Goal: Information Seeking & Learning: Learn about a topic

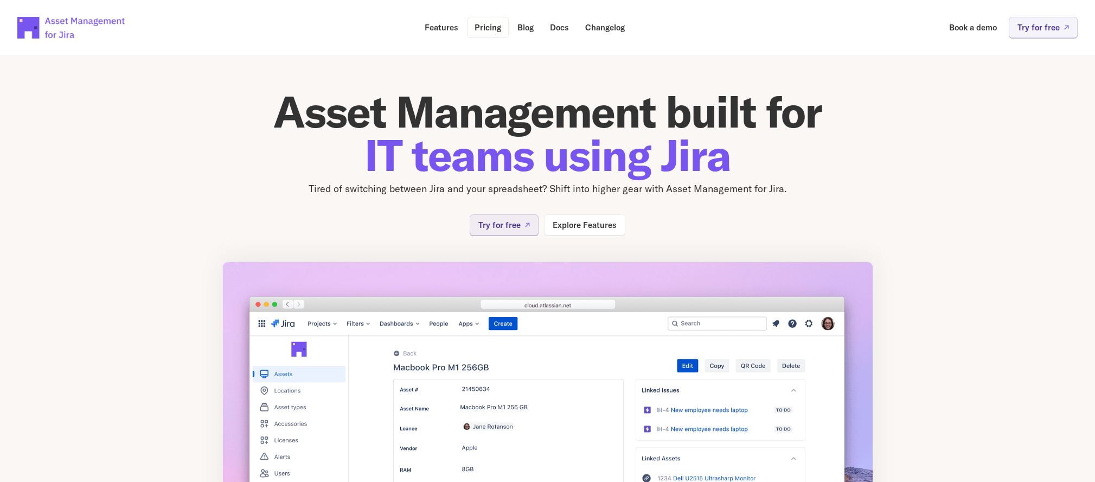
click at [496, 26] on p "Pricing" at bounding box center [487, 27] width 27 height 8
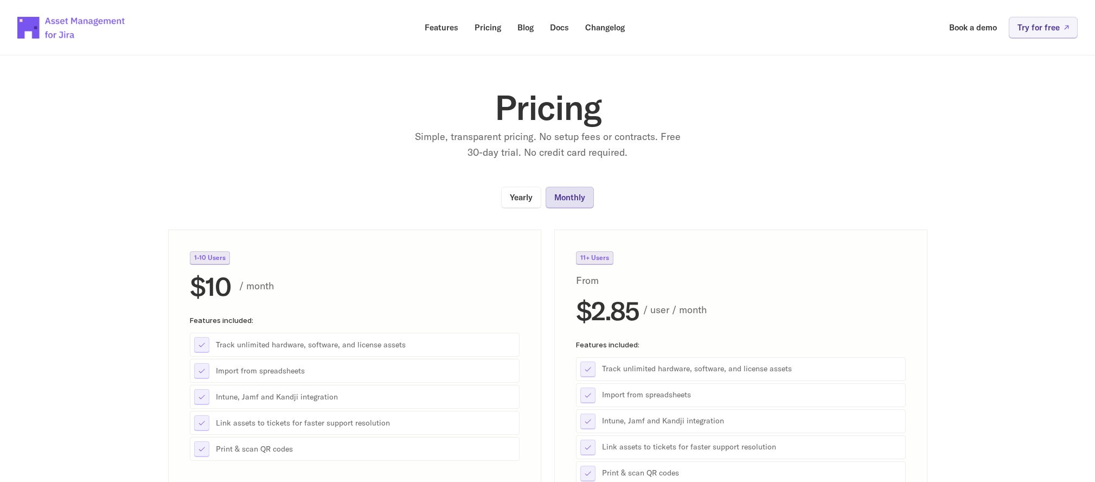
click at [575, 198] on p "Monthly" at bounding box center [569, 197] width 31 height 8
click at [515, 204] on link "Yearly" at bounding box center [521, 197] width 40 height 21
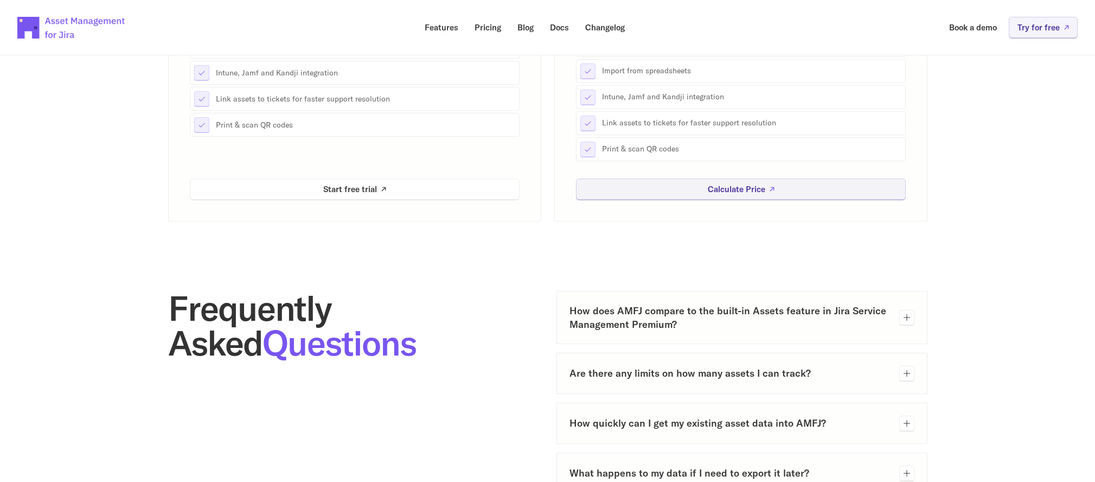
scroll to position [328, 0]
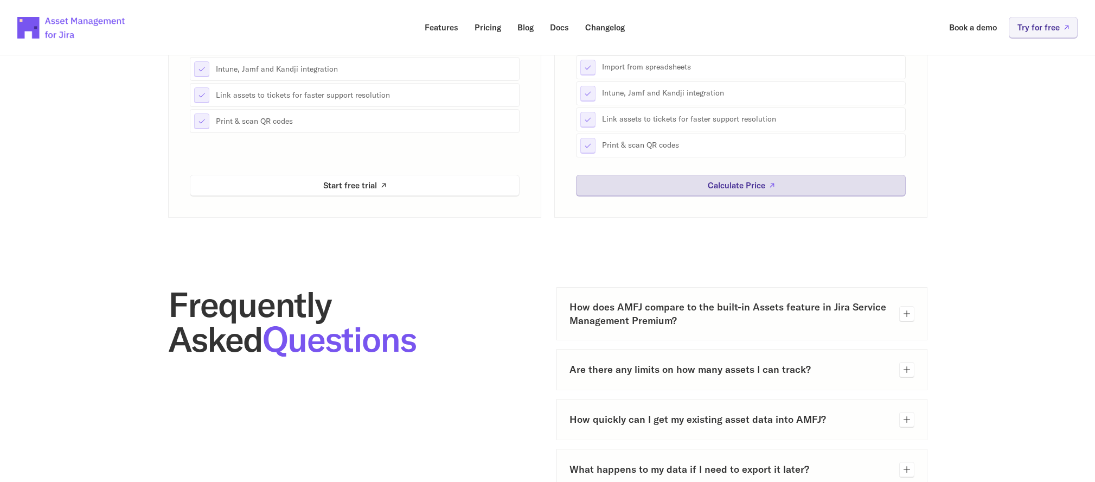
click at [695, 187] on link "Calculate Price" at bounding box center [741, 185] width 330 height 21
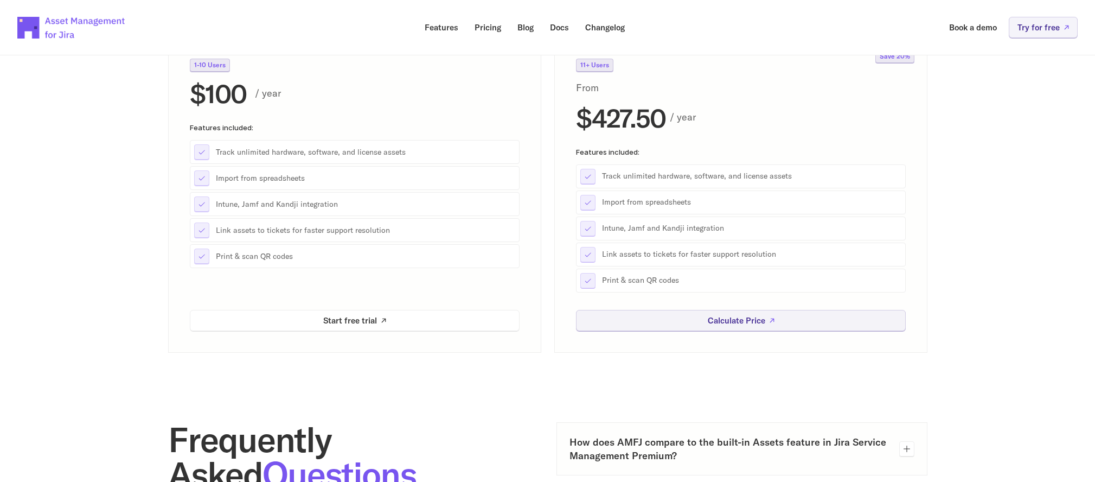
scroll to position [0, 0]
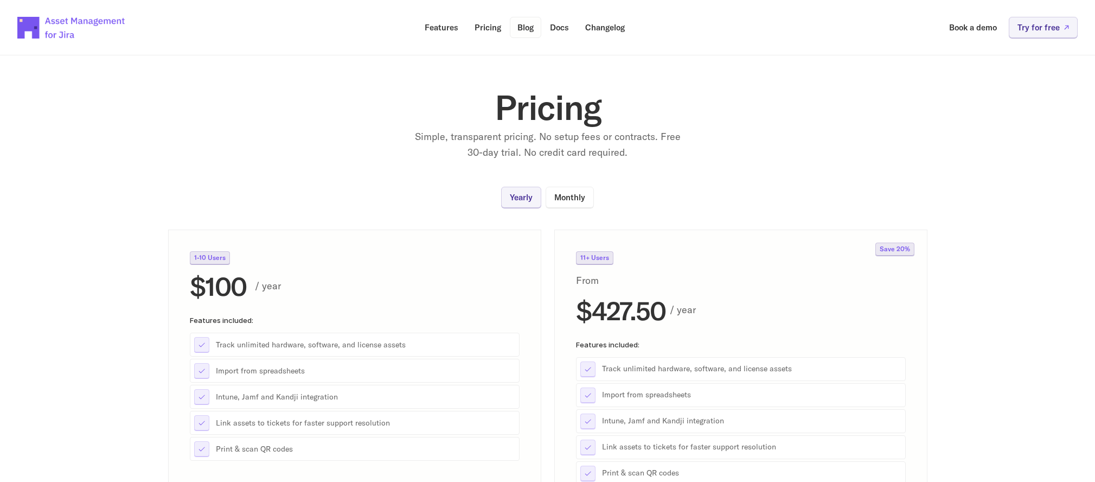
click at [531, 28] on p "Blog" at bounding box center [525, 27] width 16 height 8
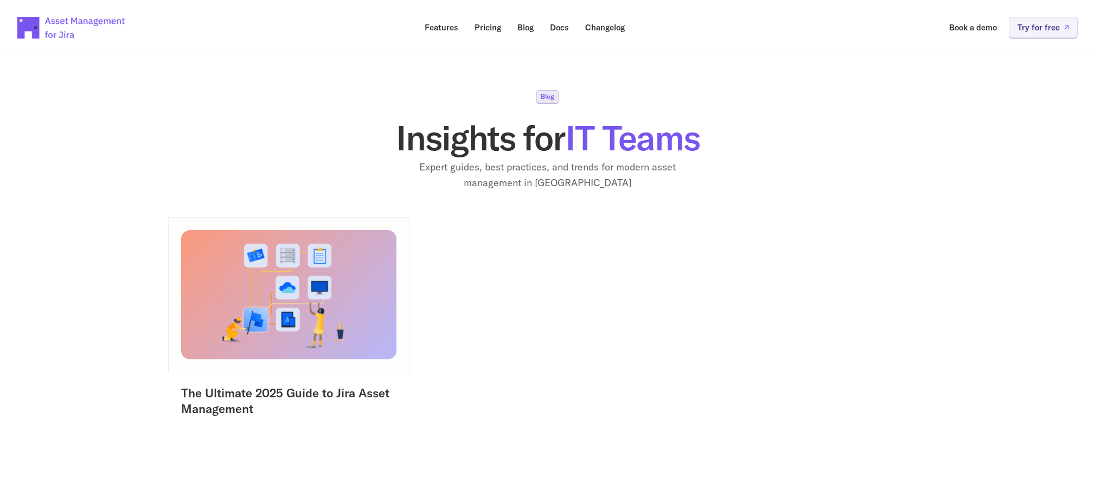
click at [298, 290] on img at bounding box center [288, 293] width 225 height 135
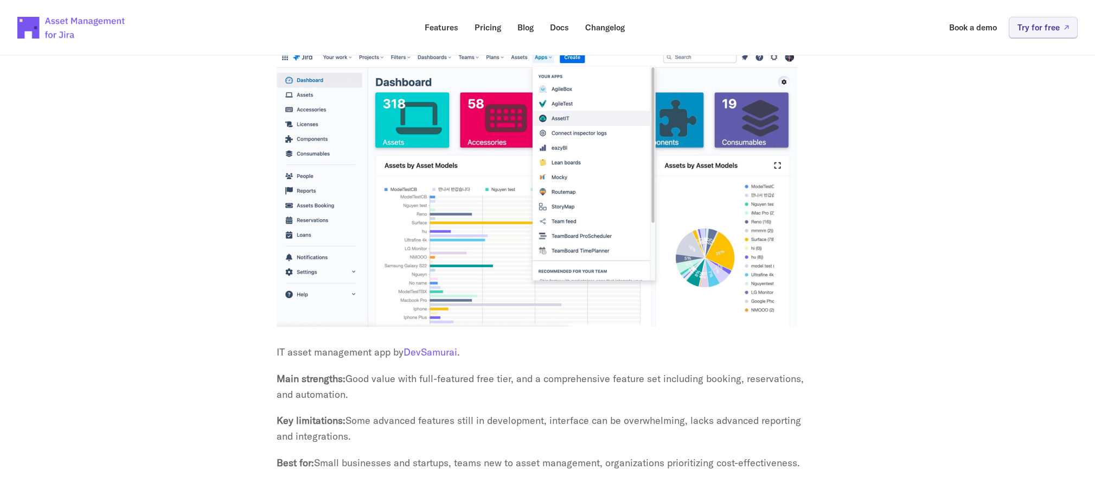
scroll to position [3704, 0]
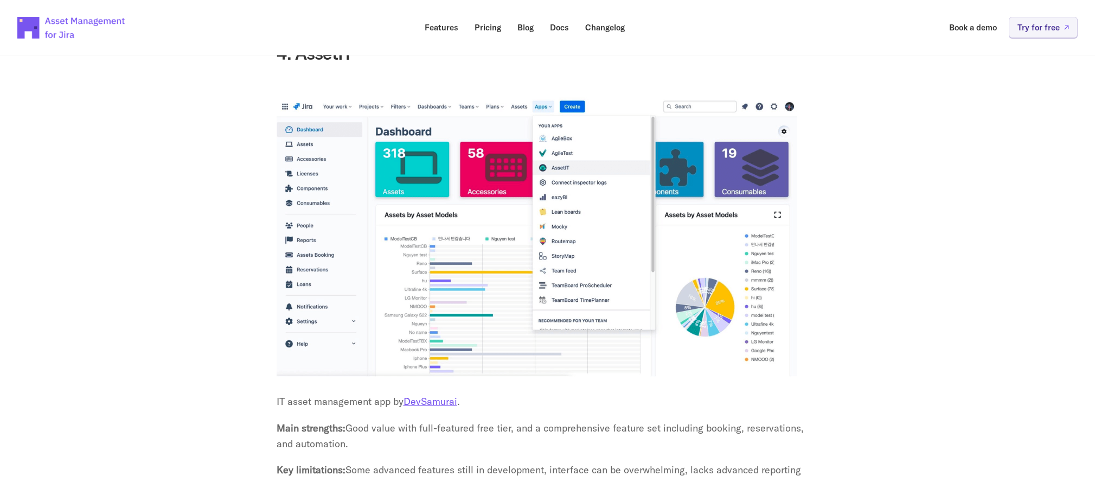
click at [431, 395] on link "DevSamurai" at bounding box center [430, 401] width 54 height 12
